Goal: Use online tool/utility: Utilize a website feature to perform a specific function

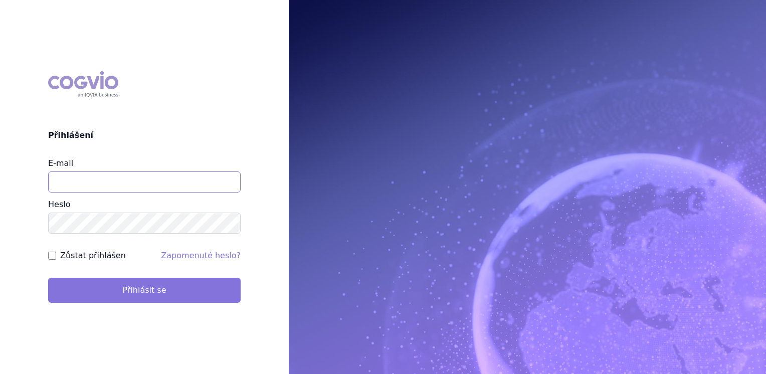
type input "jana_oberreiterova@accord-healthcare.com"
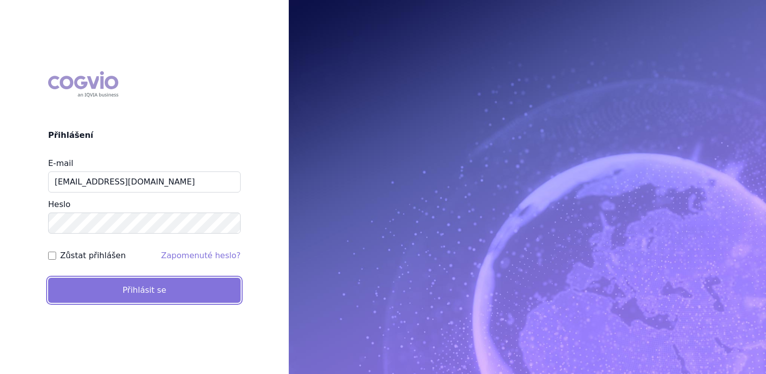
click at [158, 289] on button "Přihlásit se" at bounding box center [144, 290] width 192 height 25
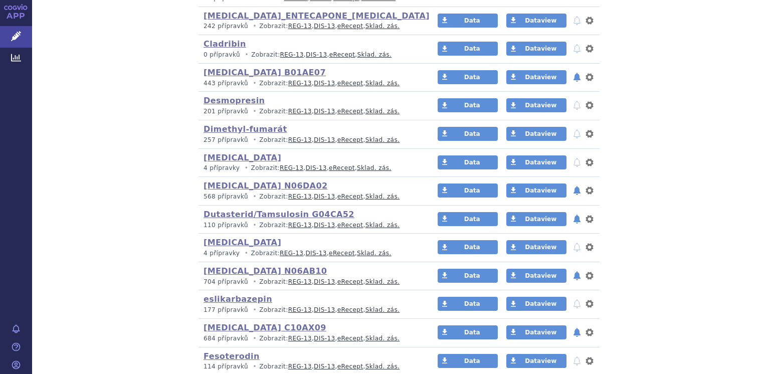
scroll to position [501, 0]
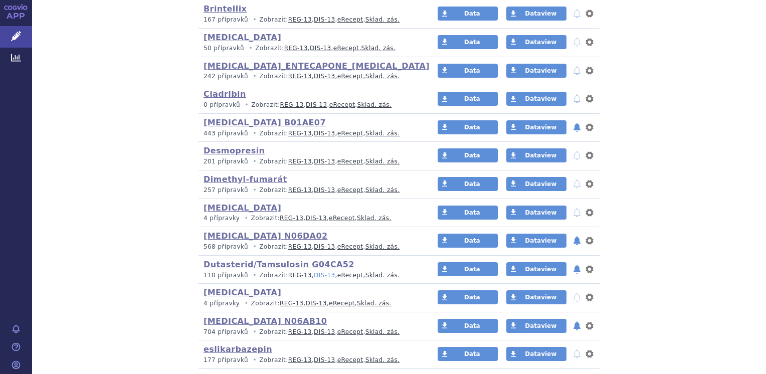
click at [314, 273] on link "DIS-13" at bounding box center [324, 275] width 21 height 7
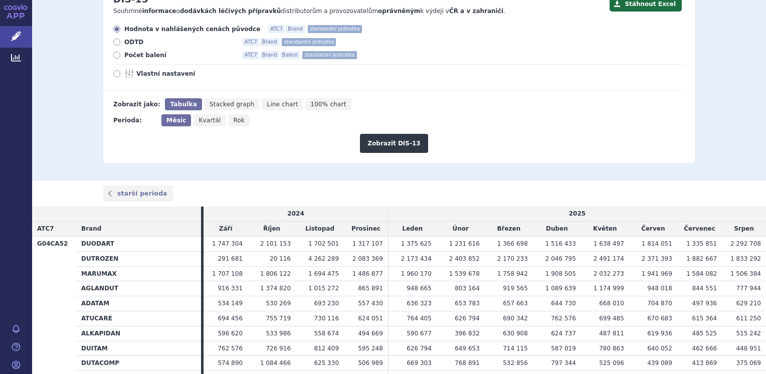
scroll to position [103, 0]
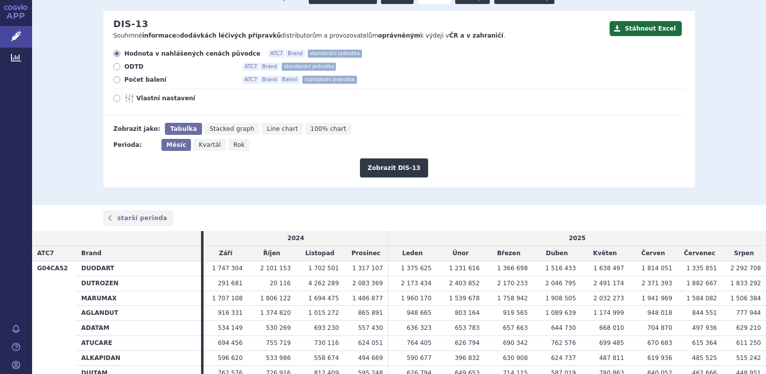
click at [113, 99] on icon at bounding box center [116, 98] width 7 height 7
click at [114, 99] on input "Vlastní nastavení" at bounding box center [117, 99] width 7 height 7
radio input "true"
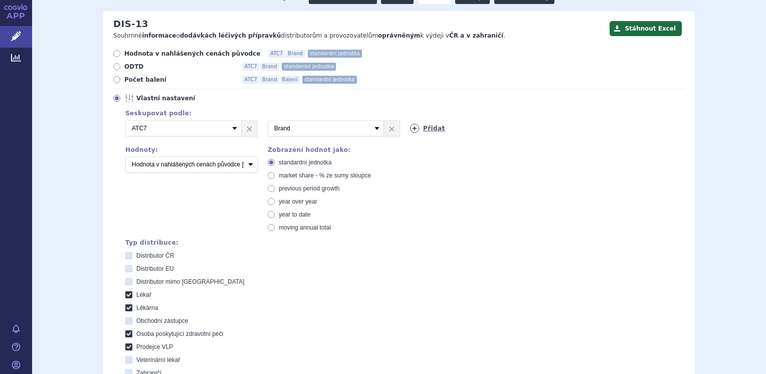
click at [427, 126] on link "Přidat" at bounding box center [427, 128] width 35 height 9
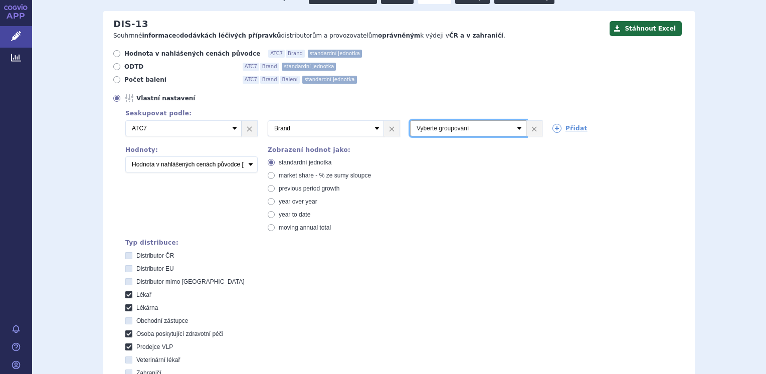
click at [513, 131] on select "Vyberte groupování ATC3 ATC5 ATC7 Brand Balení SÚKL kód MAH VPOIS Referenční sk…" at bounding box center [468, 128] width 116 height 16
select select "mah"
click at [410, 121] on select "Vyberte groupování ATC3 ATC5 ATC7 Brand Balení SÚKL kód MAH VPOIS Referenční sk…" at bounding box center [468, 128] width 116 height 16
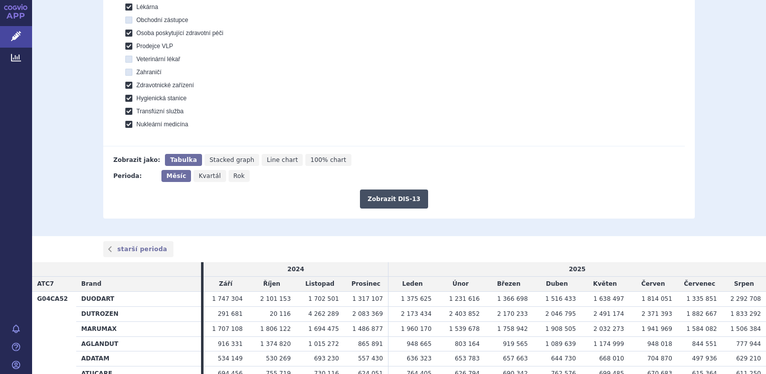
click at [396, 204] on button "Zobrazit DIS-13" at bounding box center [394, 198] width 68 height 19
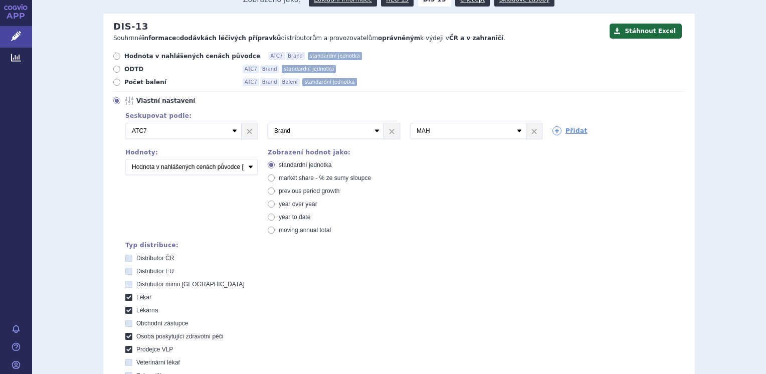
scroll to position [50, 0]
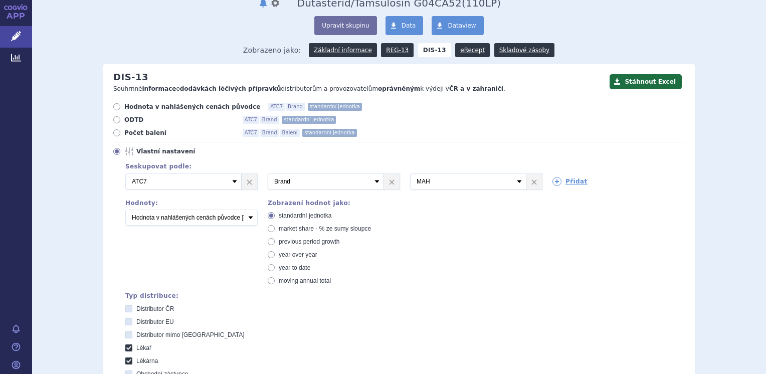
click at [113, 131] on icon at bounding box center [116, 132] width 7 height 7
click at [114, 131] on input "Počet balení ATC7 Brand Balení standardní jednotka" at bounding box center [117, 134] width 7 height 7
radio input "true"
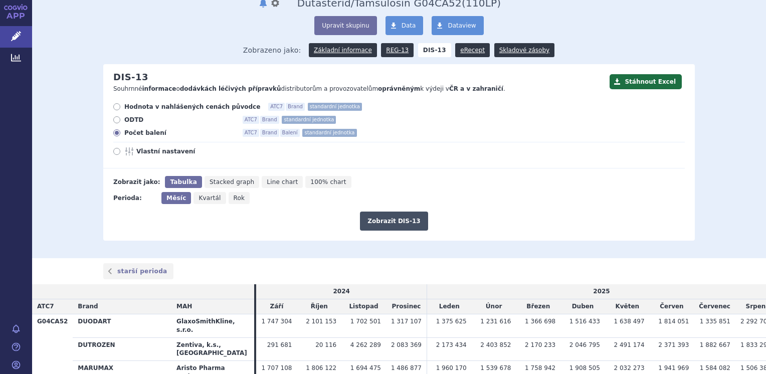
click at [375, 221] on button "Zobrazit DIS-13" at bounding box center [394, 220] width 68 height 19
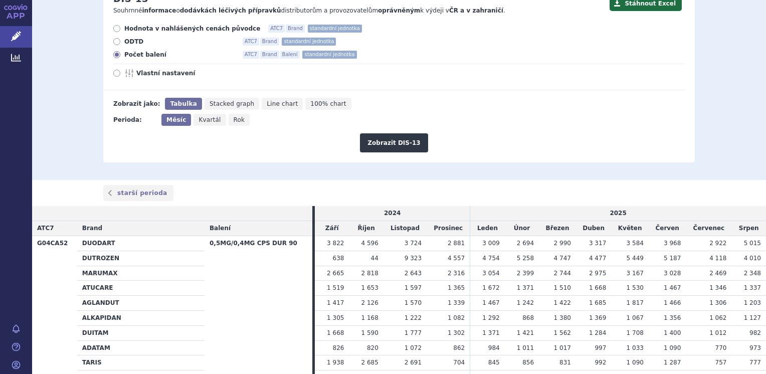
scroll to position [18, 0]
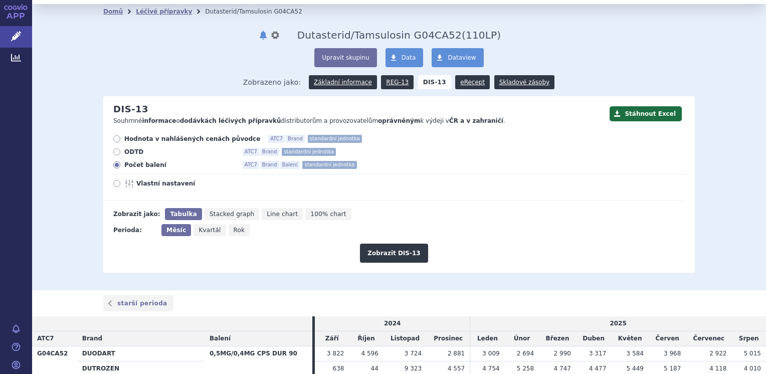
click at [113, 138] on icon at bounding box center [116, 138] width 7 height 7
click at [114, 138] on input "Hodnota v nahlášených cenách původce ATC7 Brand standardní jednotka" at bounding box center [117, 140] width 7 height 7
radio input "true"
click at [381, 247] on button "Zobrazit DIS-13" at bounding box center [394, 253] width 68 height 19
